Goal: Task Accomplishment & Management: Use online tool/utility

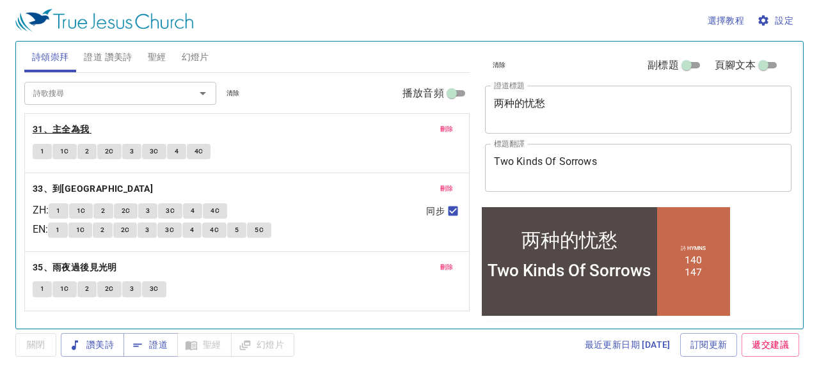
drag, startPoint x: 0, startPoint y: 0, endPoint x: 76, endPoint y: 128, distance: 148.6
click at [76, 128] on b "31、主全為我" at bounding box center [61, 130] width 57 height 16
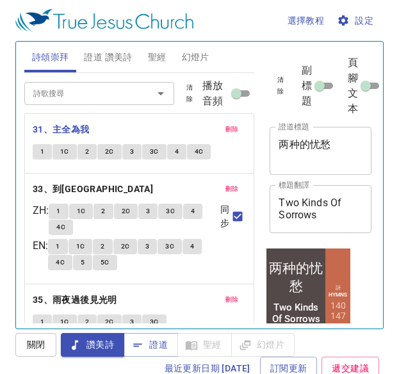
click at [335, 152] on textarea "两种的忧愁" at bounding box center [320, 150] width 84 height 24
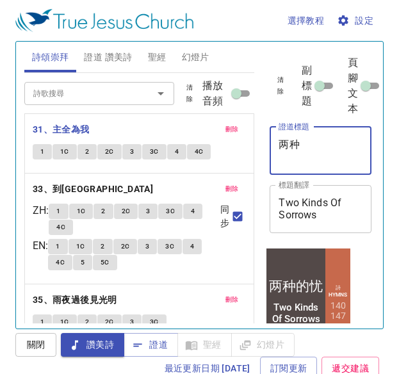
type textarea "两"
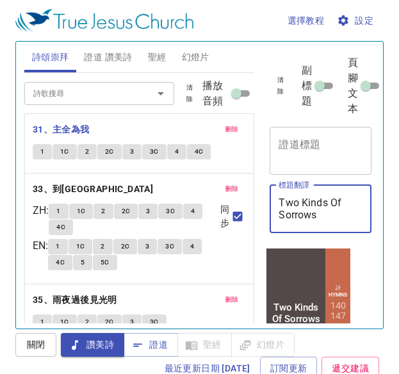
click at [332, 214] on textarea "Two Kinds Of Sorrows" at bounding box center [320, 208] width 84 height 24
type textarea "T"
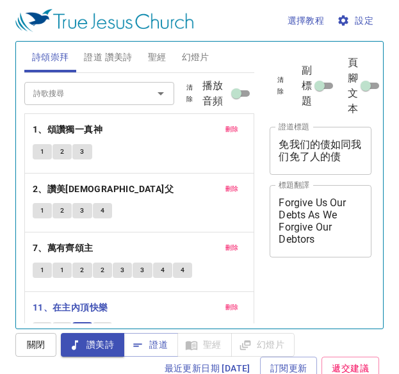
scroll to position [6, 0]
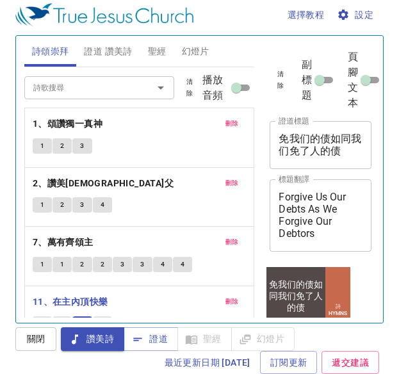
click at [103, 318] on span "4" at bounding box center [102, 324] width 4 height 12
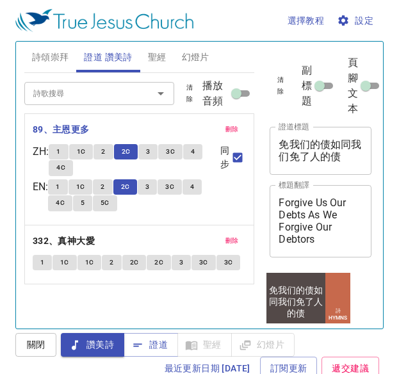
scroll to position [250, 0]
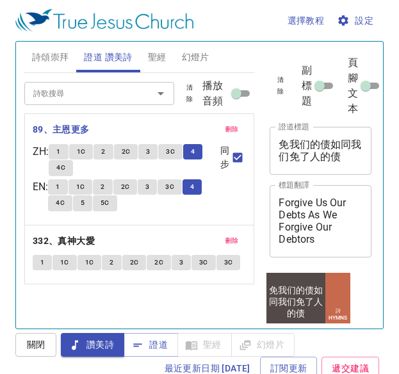
scroll to position [250, 0]
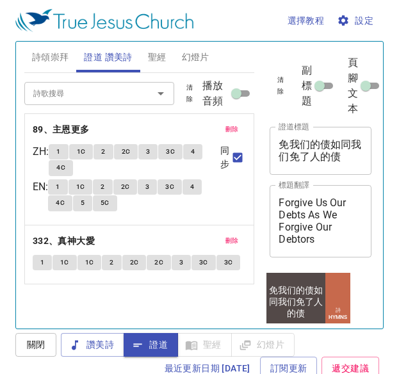
click at [151, 51] on span "聖經" at bounding box center [157, 57] width 19 height 16
click at [152, 52] on span "聖經" at bounding box center [157, 57] width 19 height 16
click at [156, 54] on span "聖經" at bounding box center [157, 57] width 19 height 16
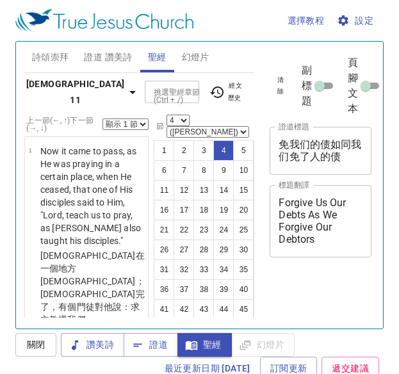
select select "4"
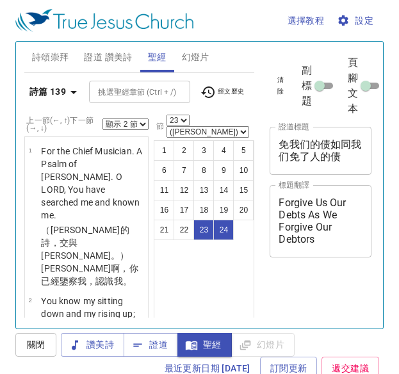
select select "2"
select select "23"
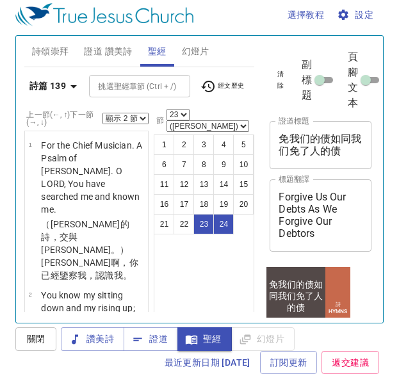
scroll to position [250, 0]
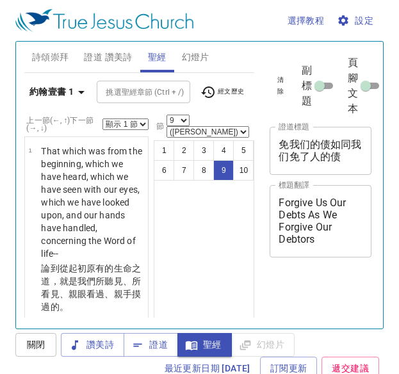
select select "9"
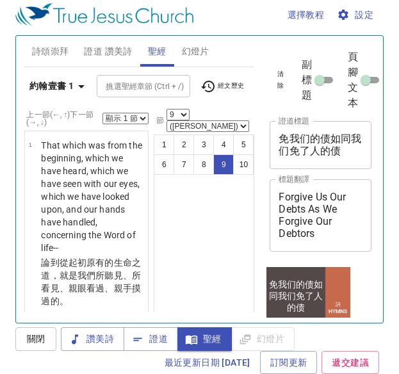
click at [66, 83] on b "約翰壹書 1" at bounding box center [51, 86] width 44 height 16
drag, startPoint x: 66, startPoint y: 83, endPoint x: 72, endPoint y: 78, distance: 7.3
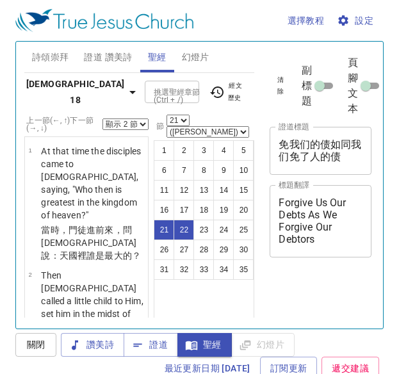
select select "2"
select select "21"
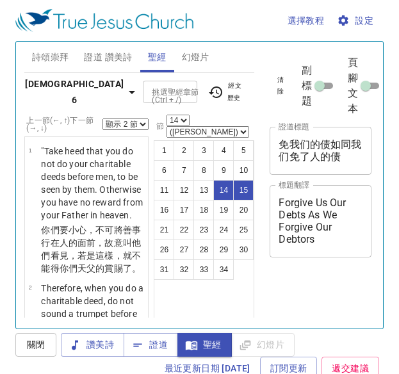
select select "2"
select select "14"
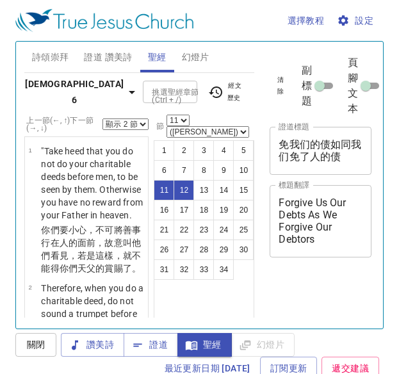
select select "2"
select select "11"
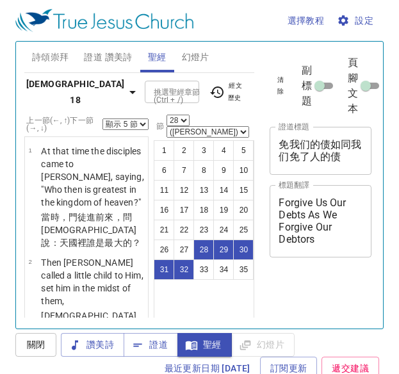
select select "5"
select select "28"
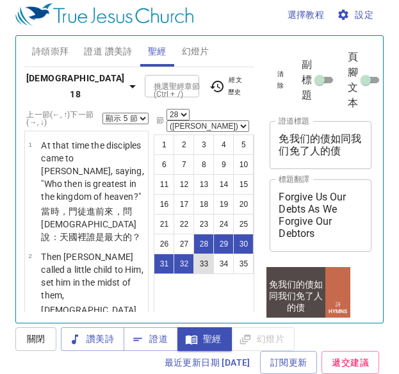
click at [198, 253] on button "33" at bounding box center [203, 263] width 20 height 20
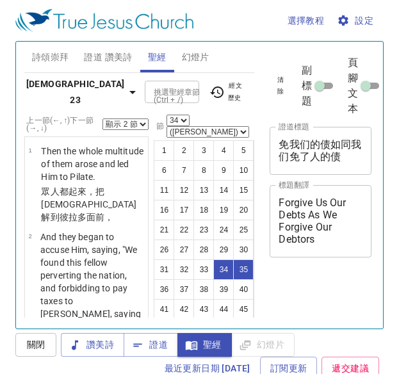
select select "2"
select select "34"
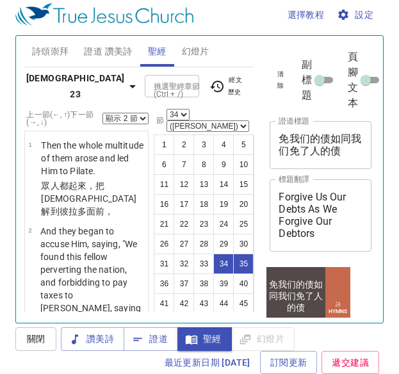
scroll to position [8, 0]
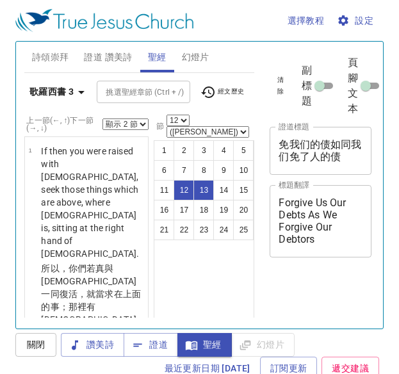
select select "2"
select select "12"
